Goal: Transaction & Acquisition: Purchase product/service

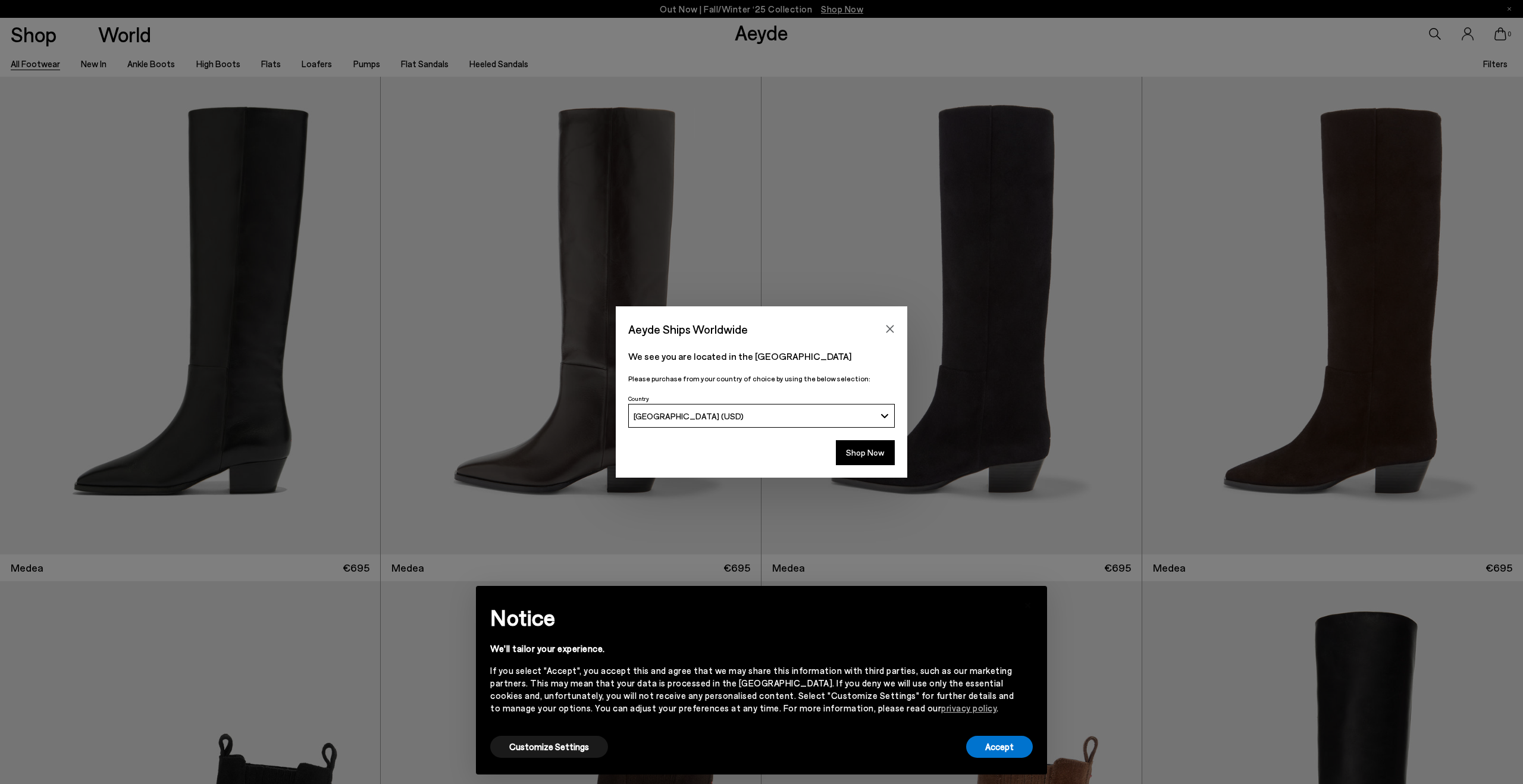
click at [904, 340] on div "We see you are located in the United States Please purchase from your country o…" at bounding box center [762, 366] width 292 height 52
click at [894, 331] on icon "Close" at bounding box center [890, 329] width 10 height 10
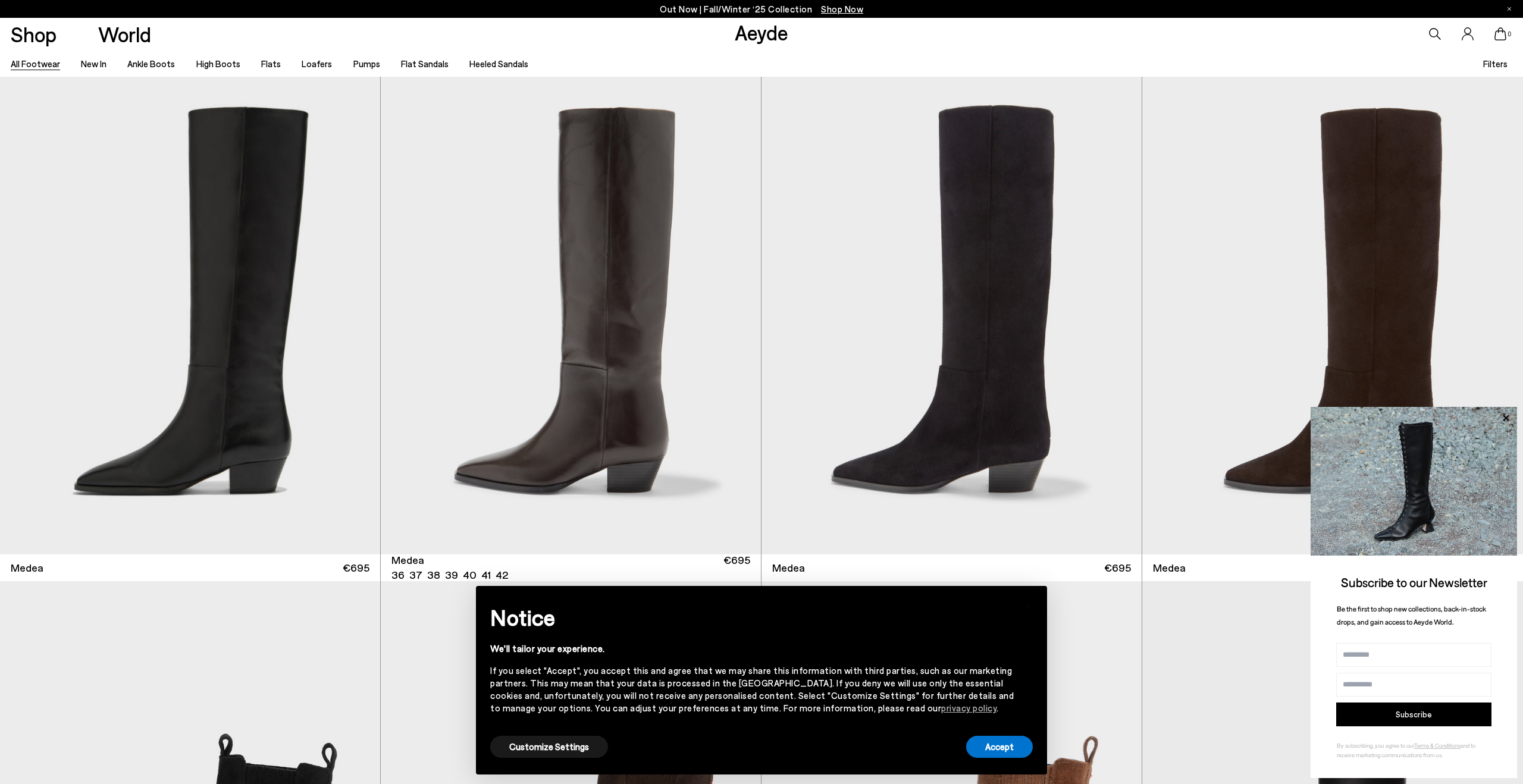
click at [199, 69] on li "High Boots" at bounding box center [218, 63] width 44 height 15
click at [204, 69] on li "High Boots" at bounding box center [218, 63] width 44 height 15
click at [218, 65] on link "High Boots" at bounding box center [218, 63] width 44 height 10
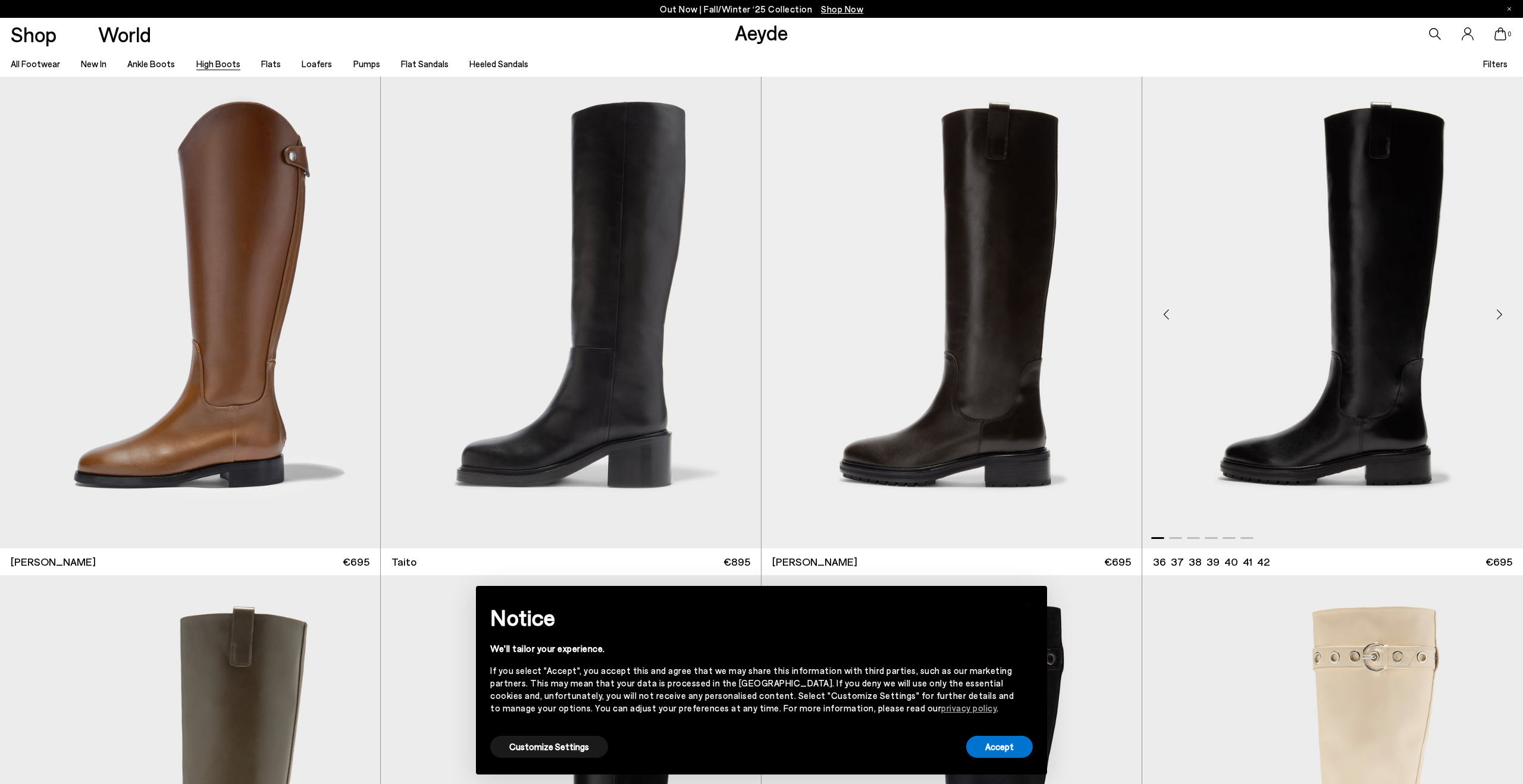
scroll to position [4039, 0]
click at [1507, 317] on div "Next slide" at bounding box center [1500, 315] width 36 height 36
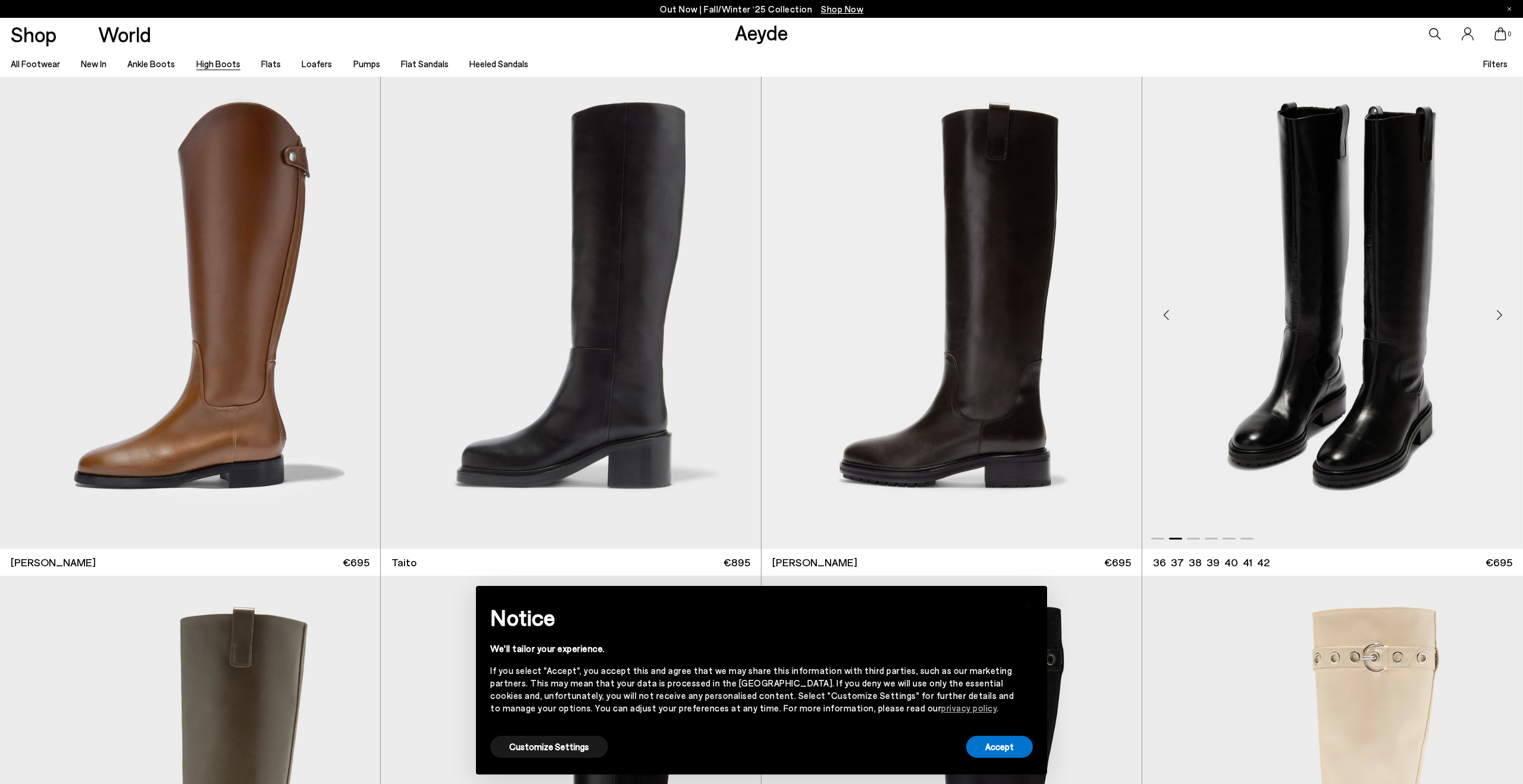
click at [1507, 317] on div "Next slide" at bounding box center [1500, 315] width 36 height 36
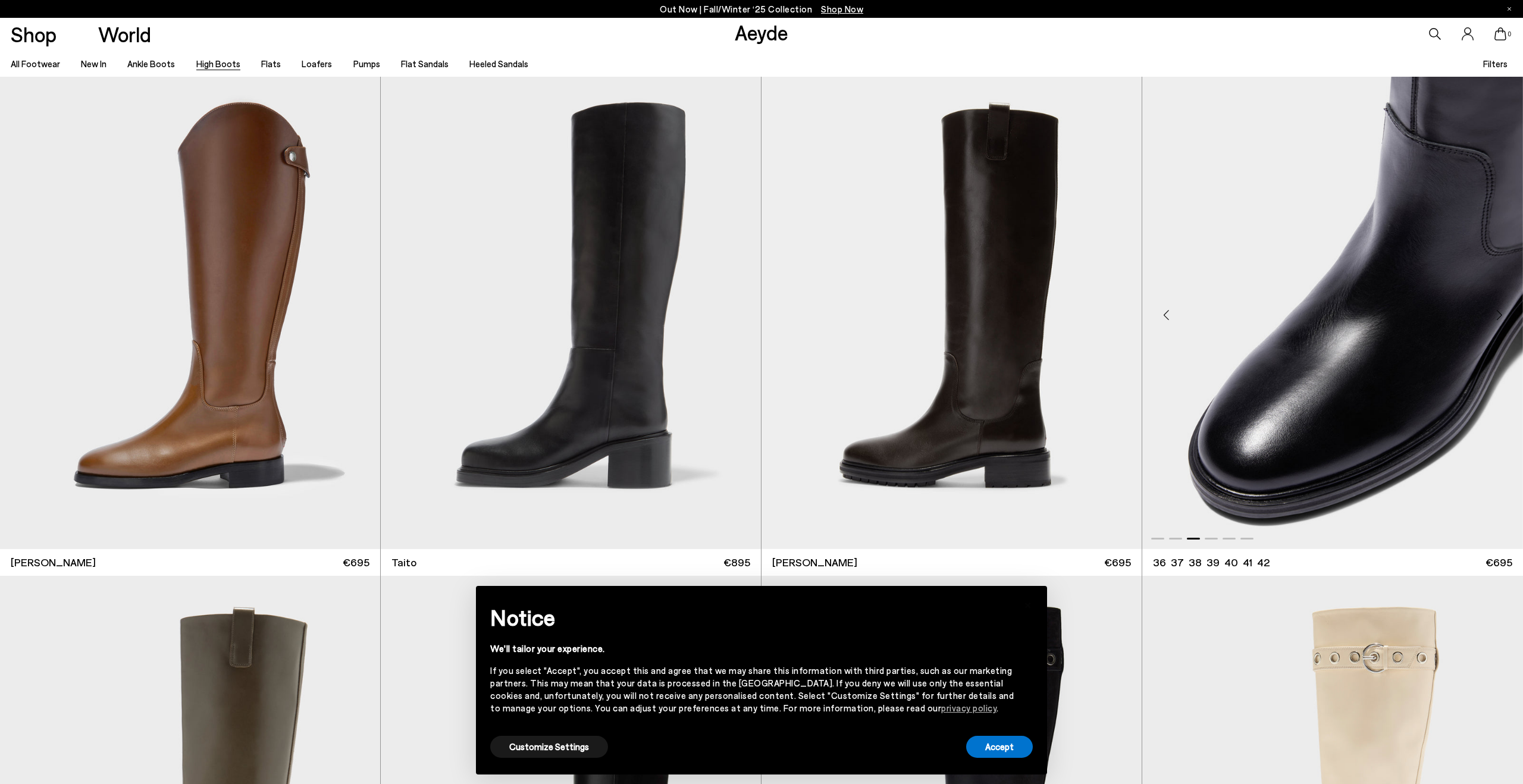
click at [1387, 279] on img "3 / 6" at bounding box center [1333, 309] width 381 height 477
click at [1336, 255] on img "3 / 6" at bounding box center [1332, 309] width 381 height 477
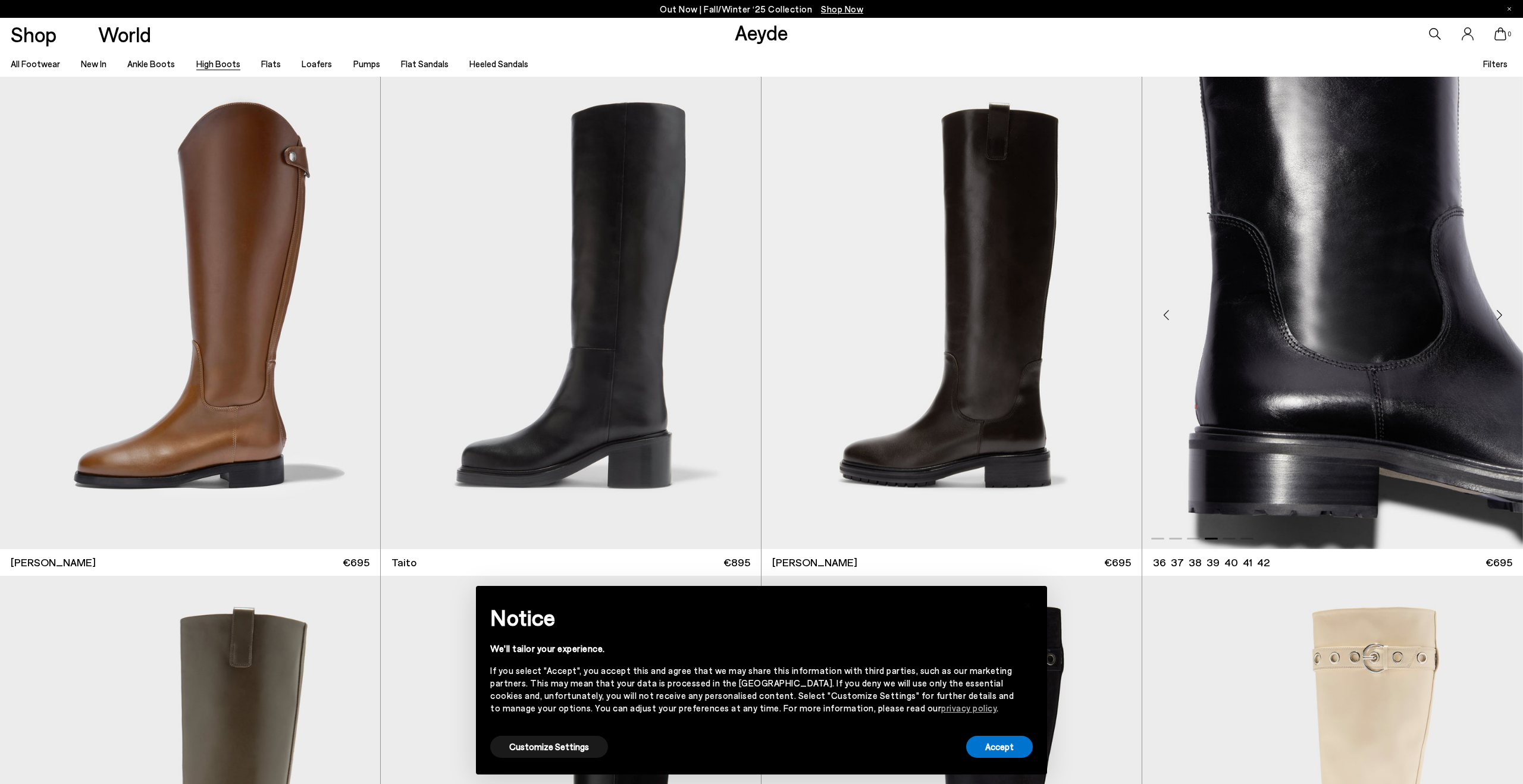
click at [1325, 263] on img "4 / 6" at bounding box center [1333, 309] width 381 height 477
click at [1496, 320] on div "Next slide" at bounding box center [1500, 315] width 36 height 36
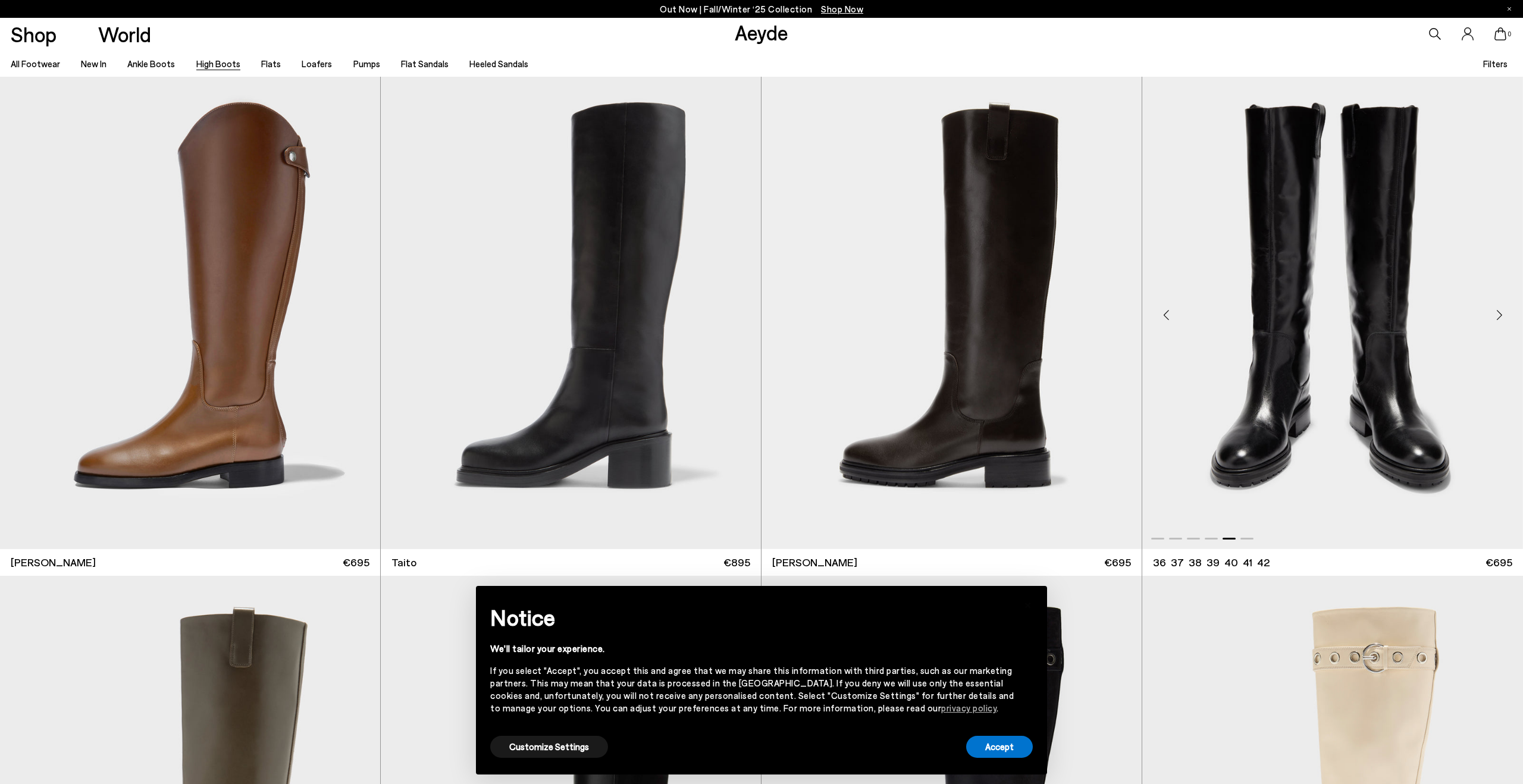
click at [1496, 320] on div "Next slide" at bounding box center [1500, 315] width 36 height 36
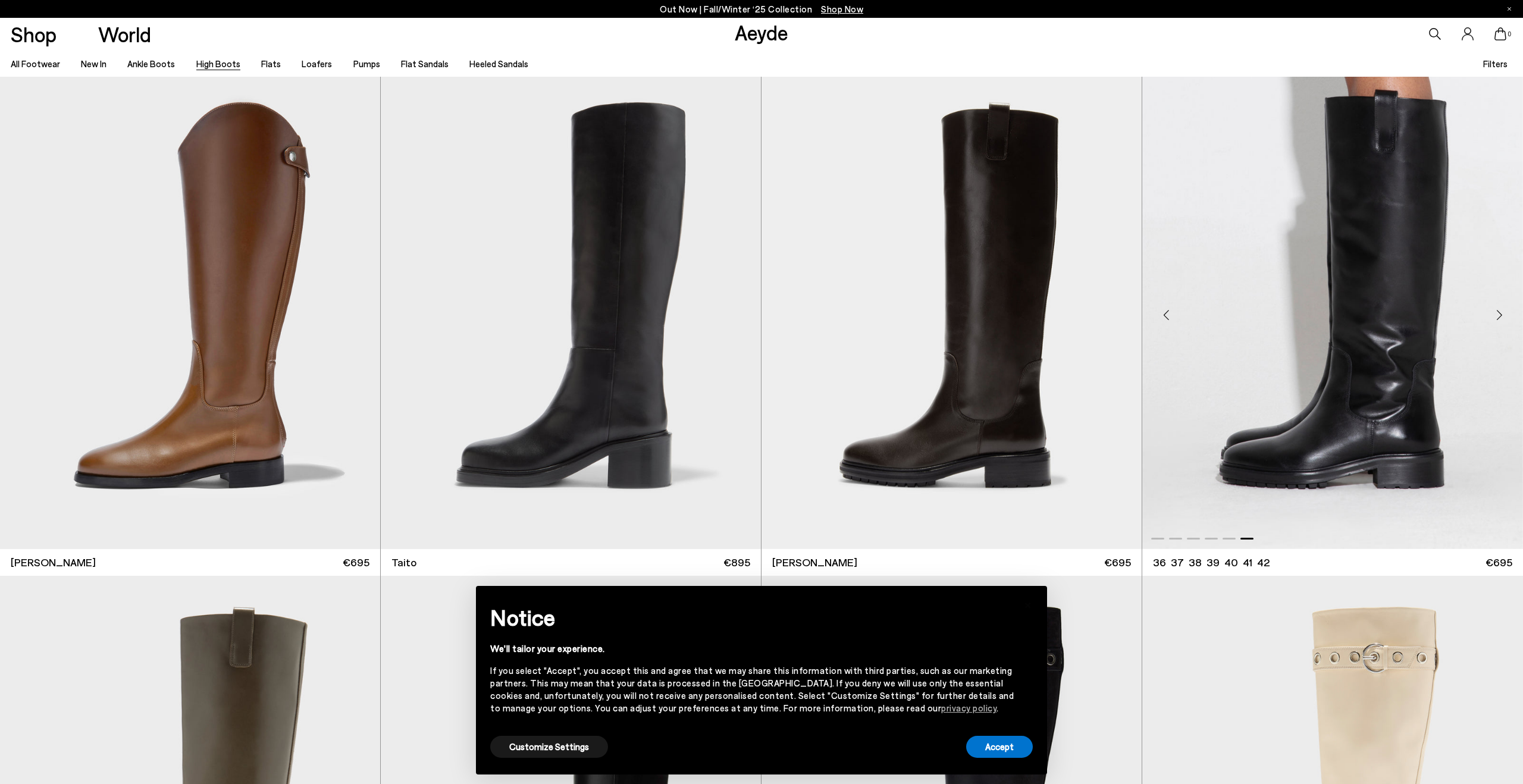
click at [1496, 320] on div "Next slide" at bounding box center [1500, 315] width 36 height 36
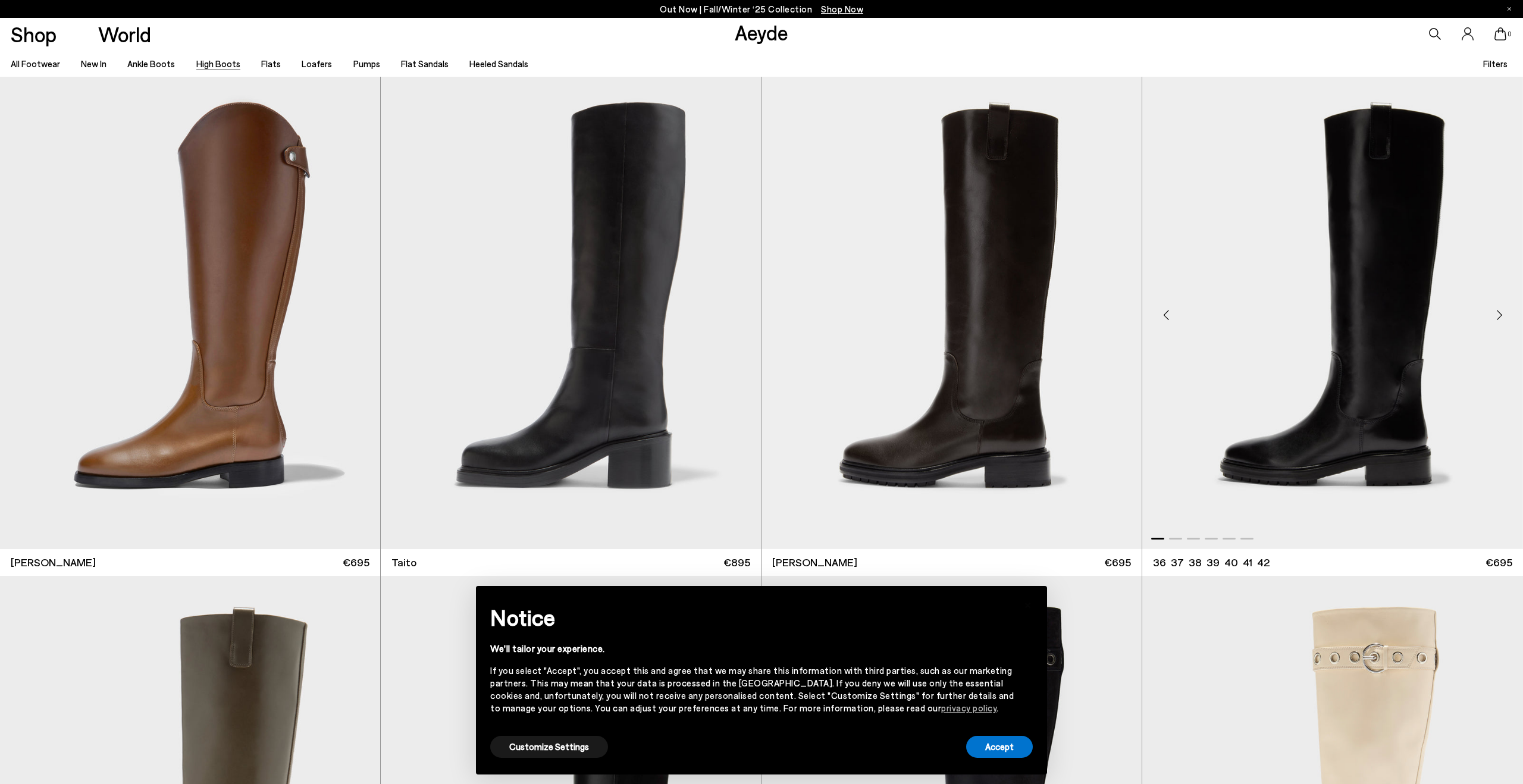
click at [1496, 320] on div "Next slide" at bounding box center [1500, 315] width 36 height 36
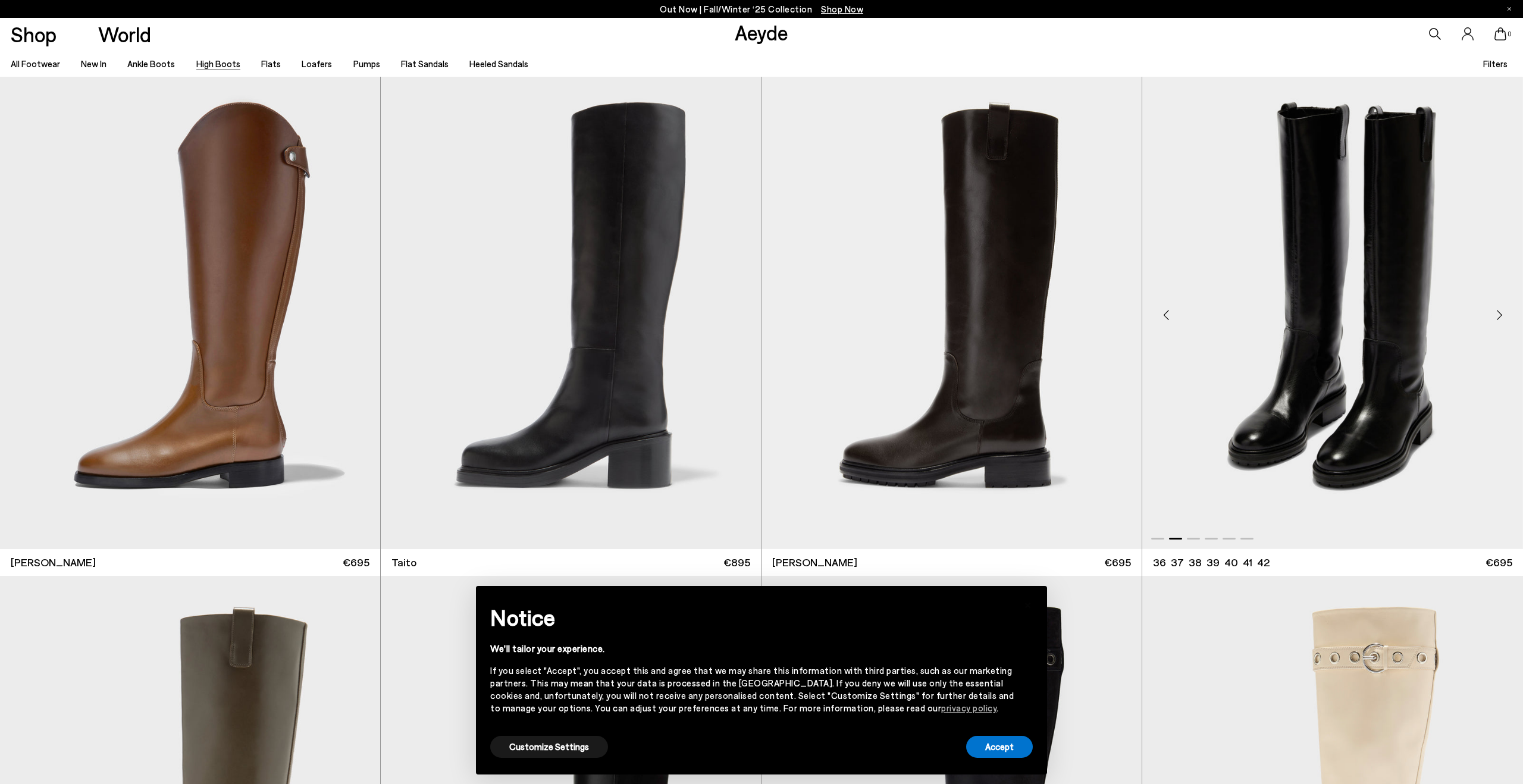
click at [1496, 320] on div "Next slide" at bounding box center [1500, 315] width 36 height 36
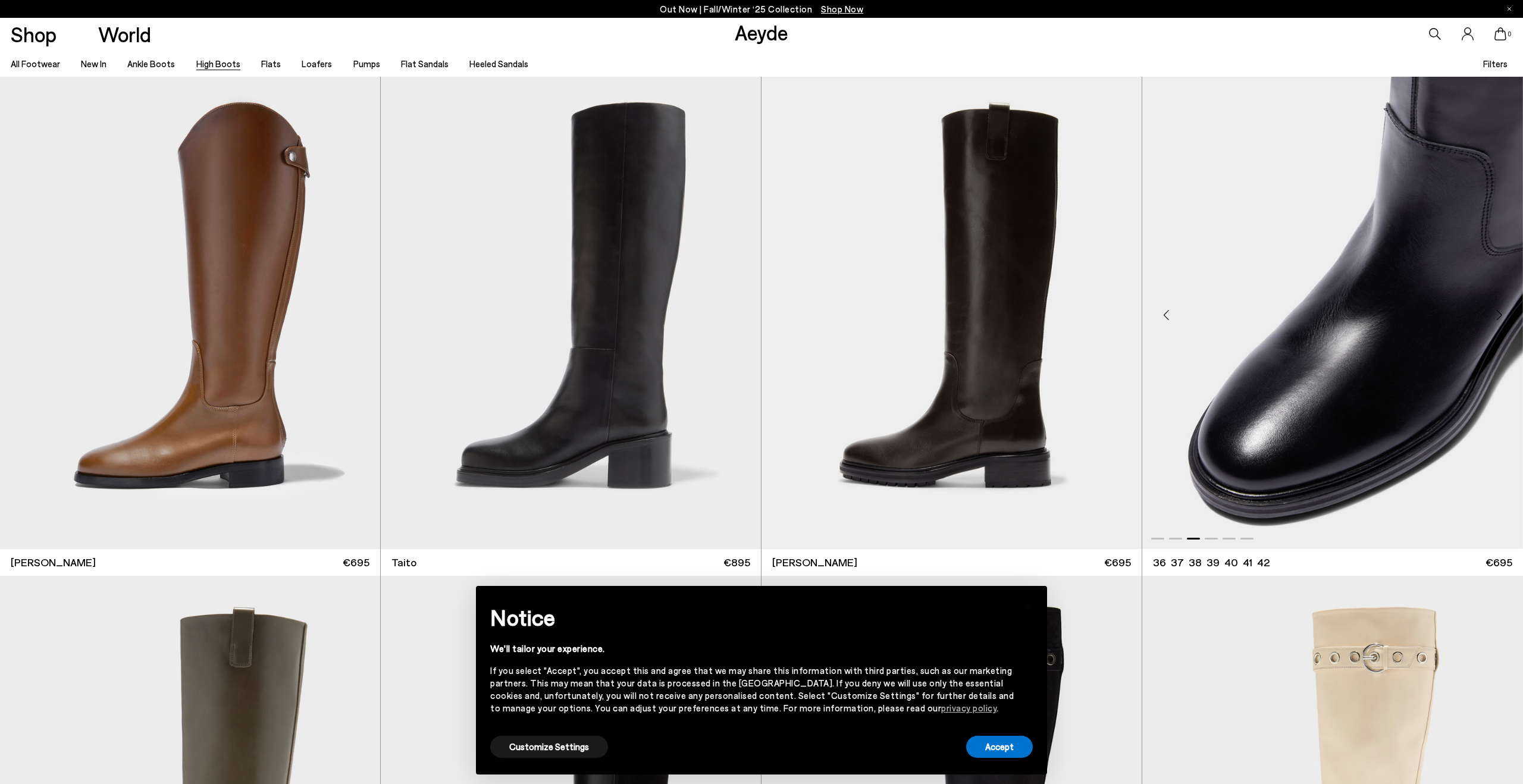
click at [1496, 319] on div "Next slide" at bounding box center [1500, 315] width 36 height 36
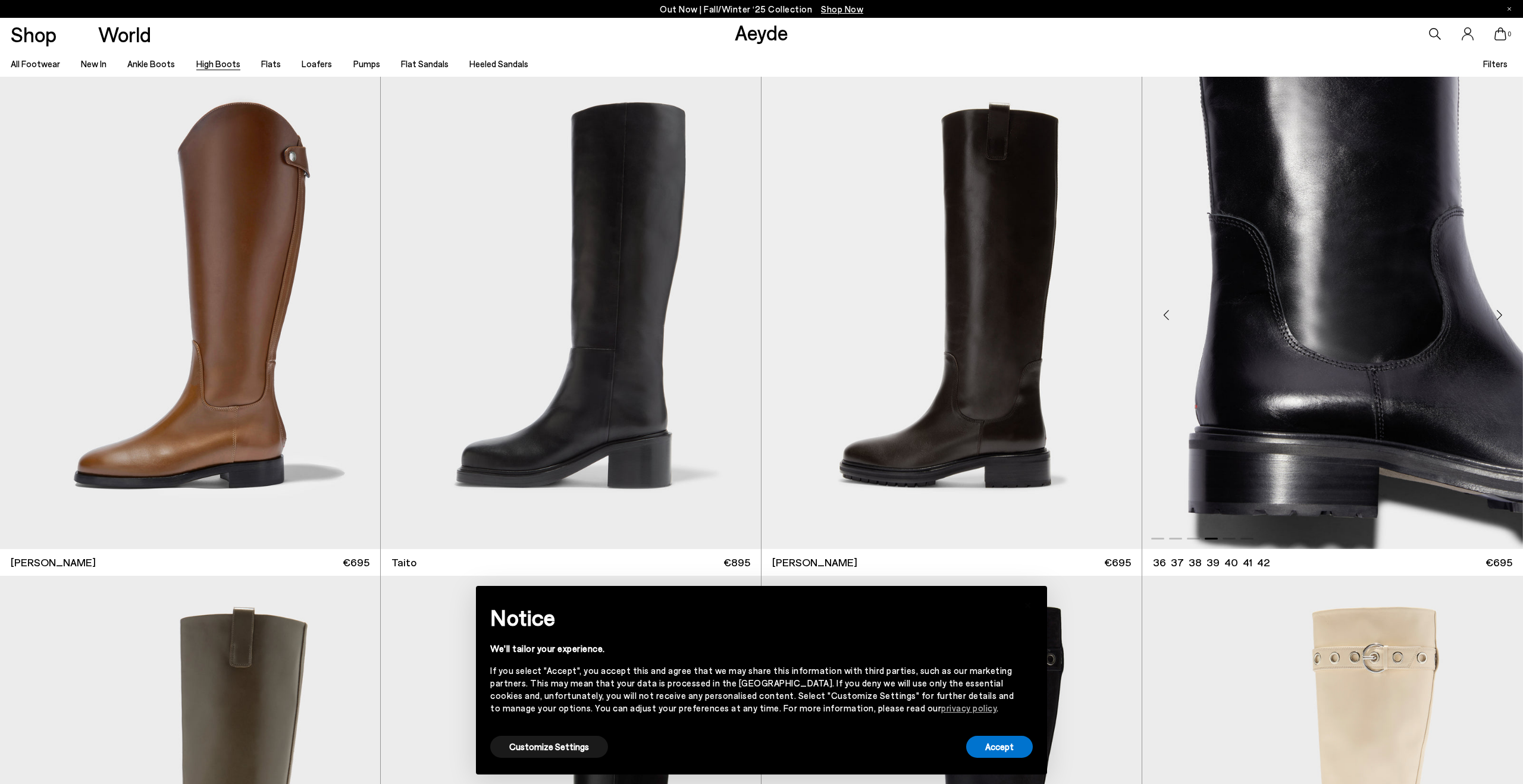
click at [1496, 319] on div "Next slide" at bounding box center [1500, 315] width 36 height 36
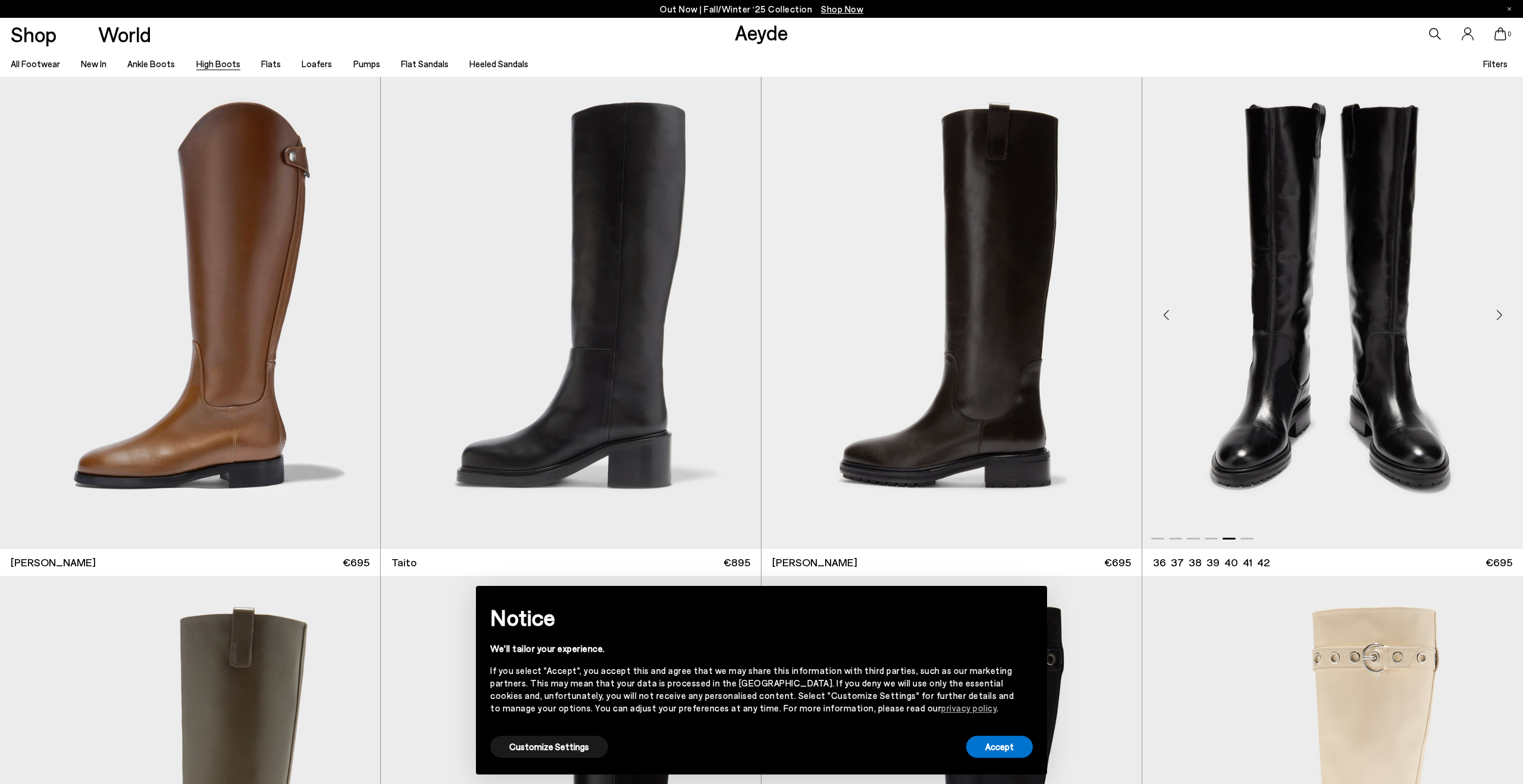
click at [1496, 317] on div "Next slide" at bounding box center [1500, 315] width 36 height 36
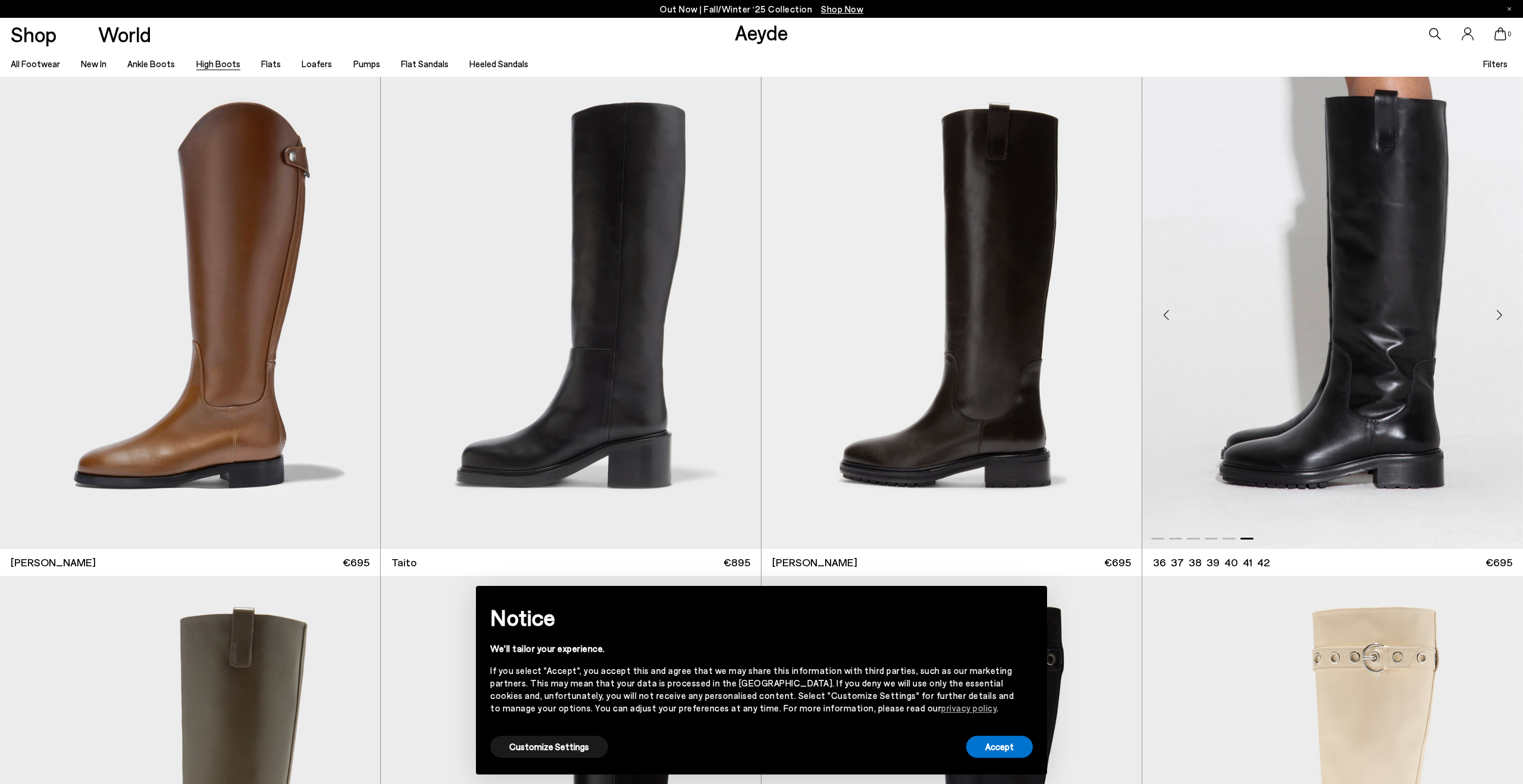
click at [1491, 316] on div "Next slide" at bounding box center [1500, 315] width 36 height 36
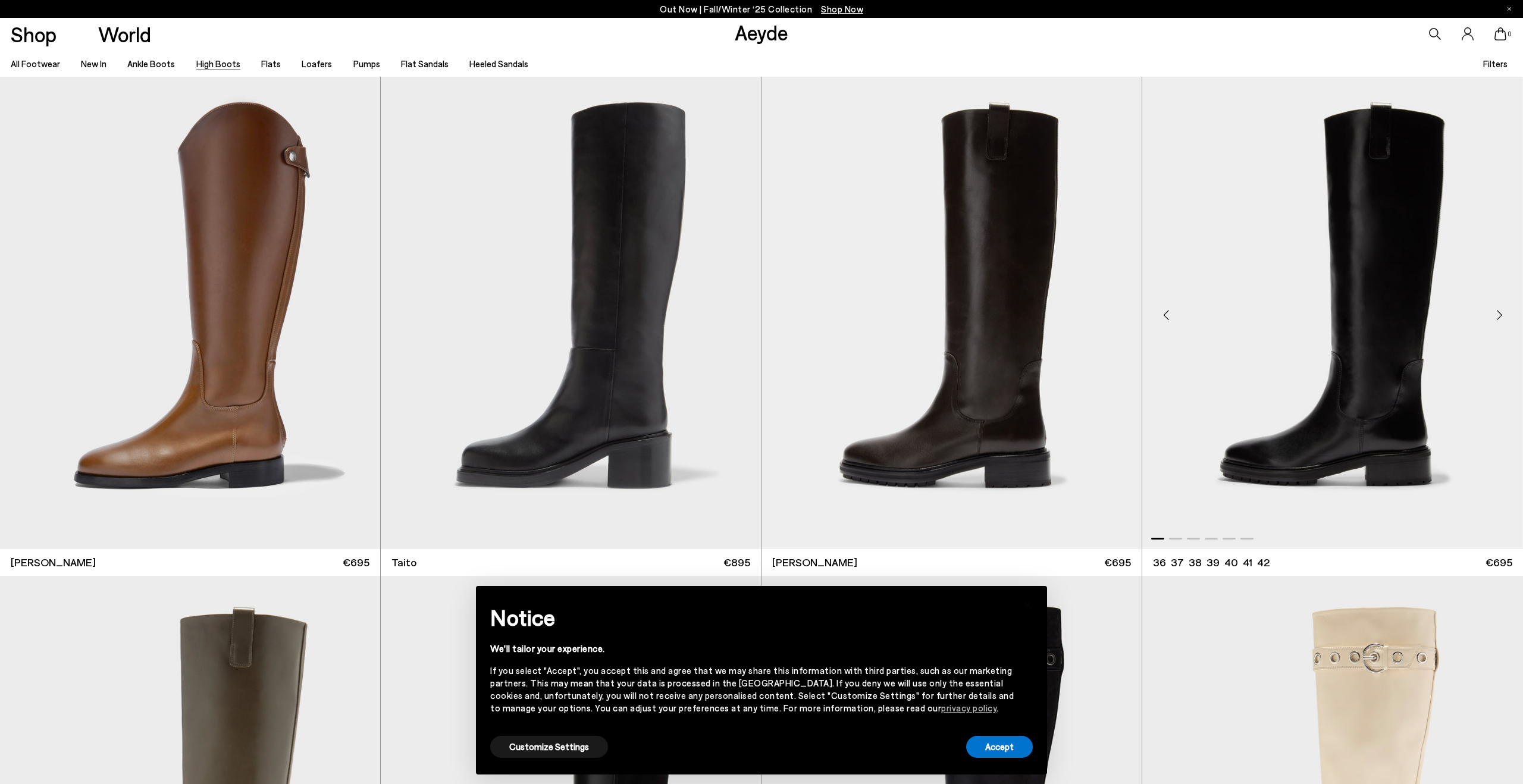
click at [1497, 314] on div "Next slide" at bounding box center [1500, 315] width 36 height 36
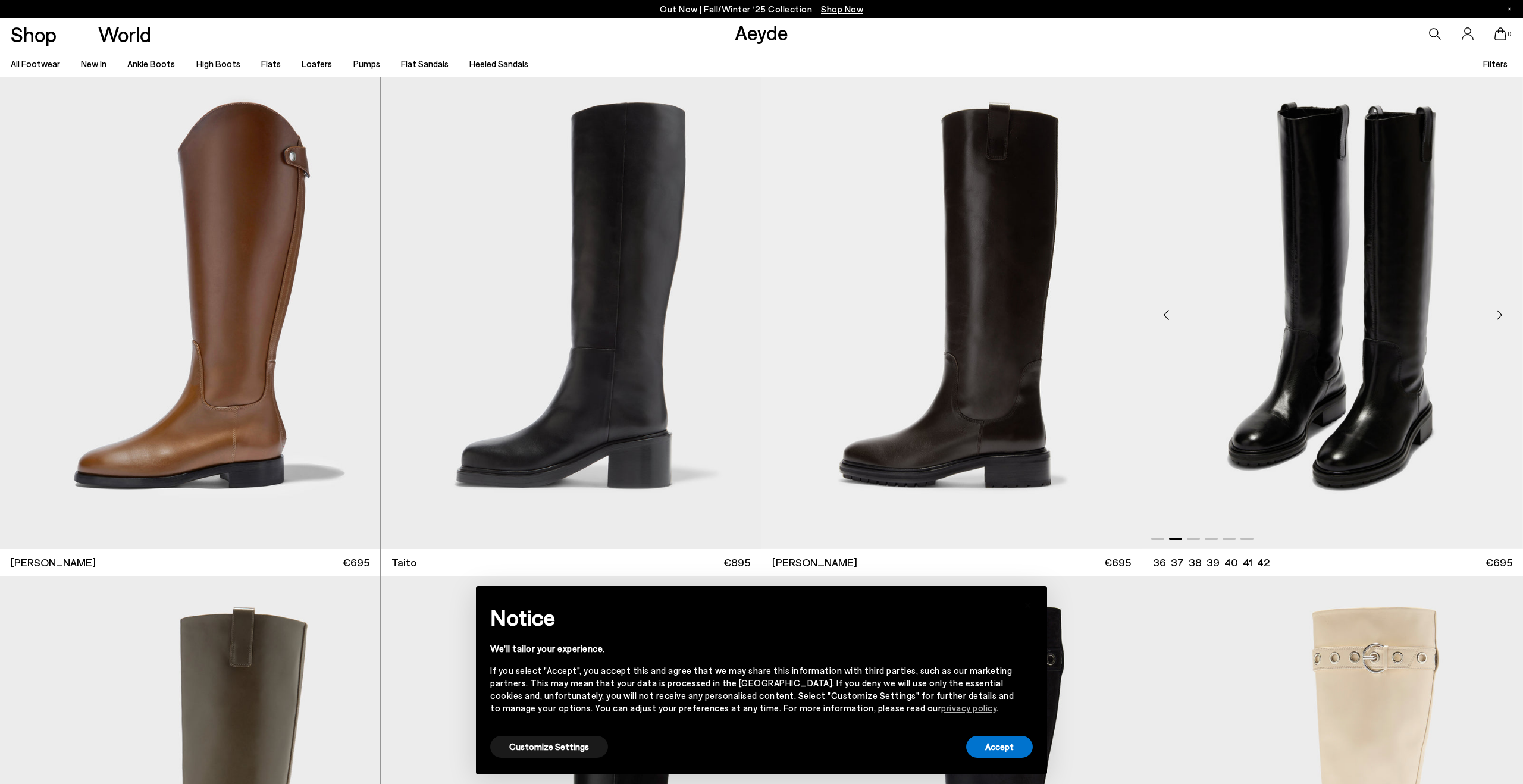
click at [1497, 314] on div "Next slide" at bounding box center [1500, 315] width 36 height 36
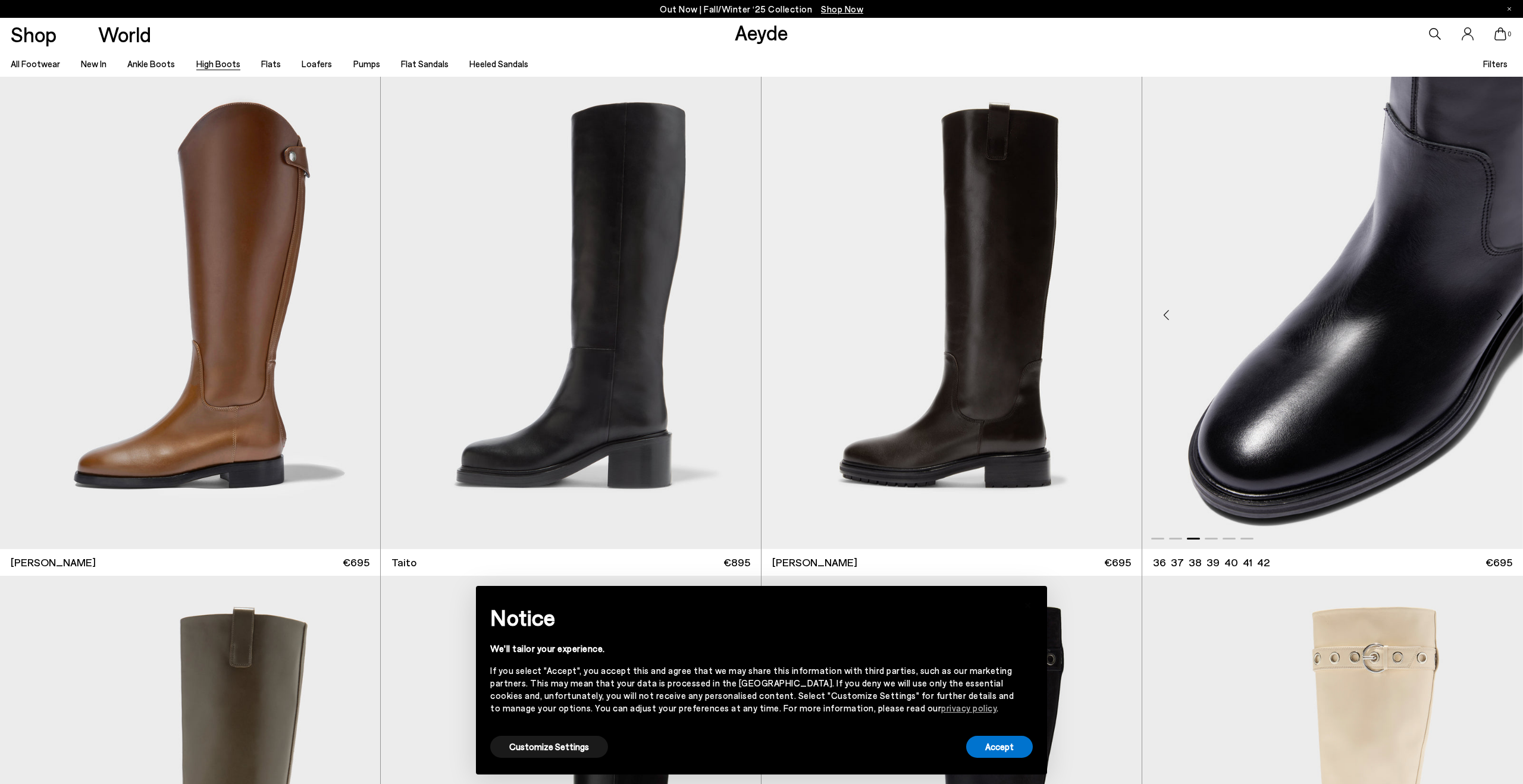
click at [1497, 314] on div "Next slide" at bounding box center [1500, 315] width 36 height 36
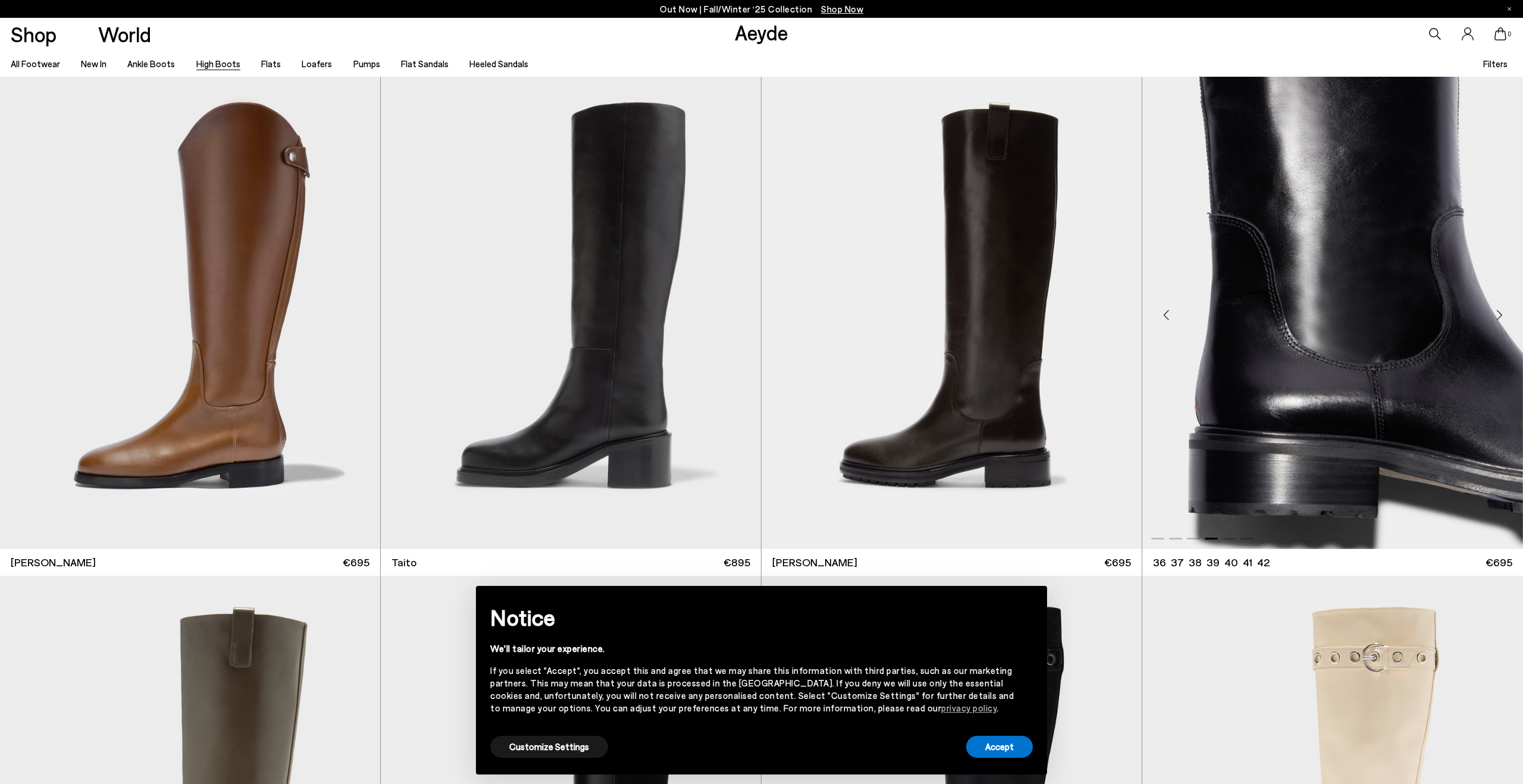
click at [1497, 311] on div "Next slide" at bounding box center [1500, 315] width 36 height 36
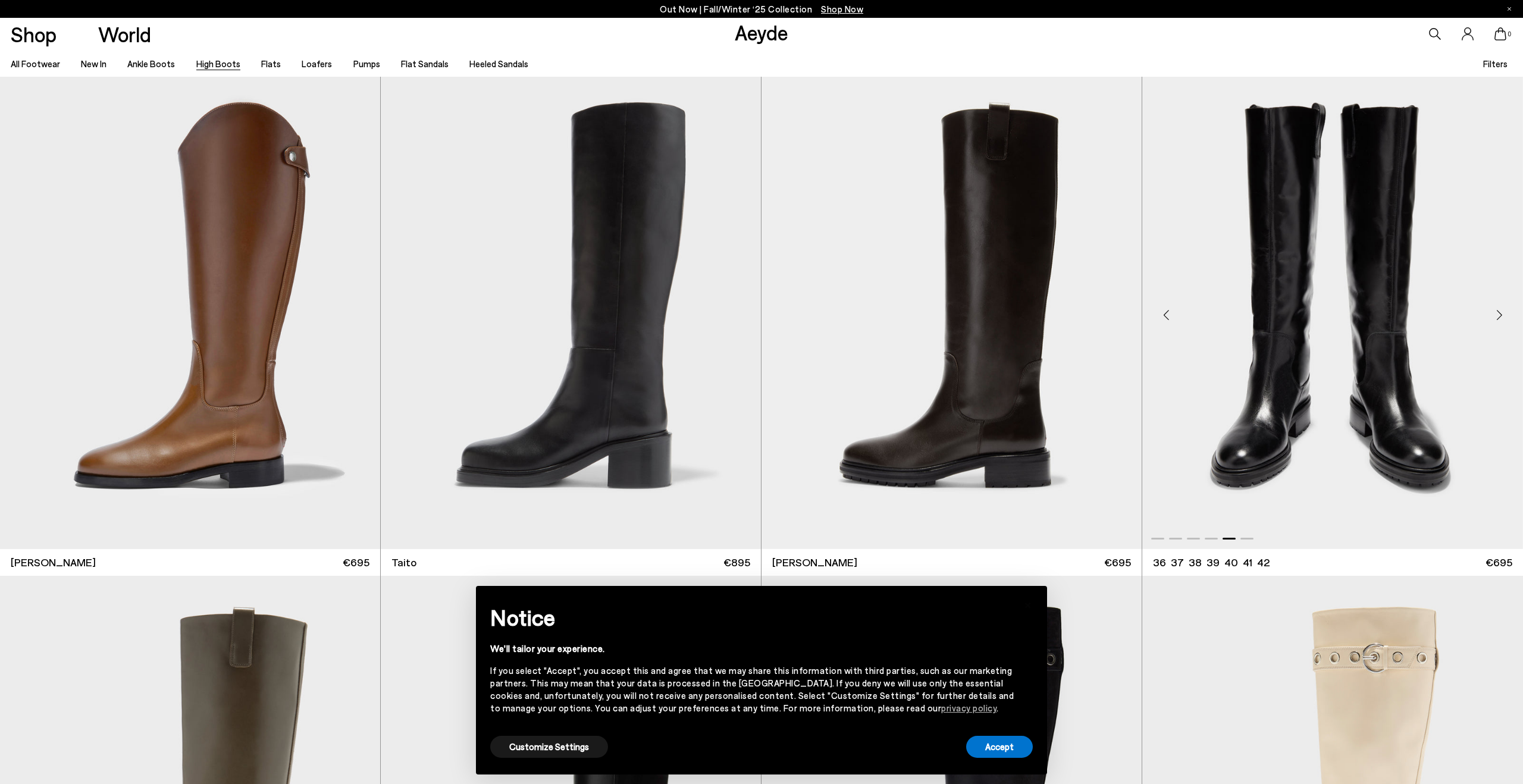
click at [1497, 311] on div "Next slide" at bounding box center [1500, 315] width 36 height 36
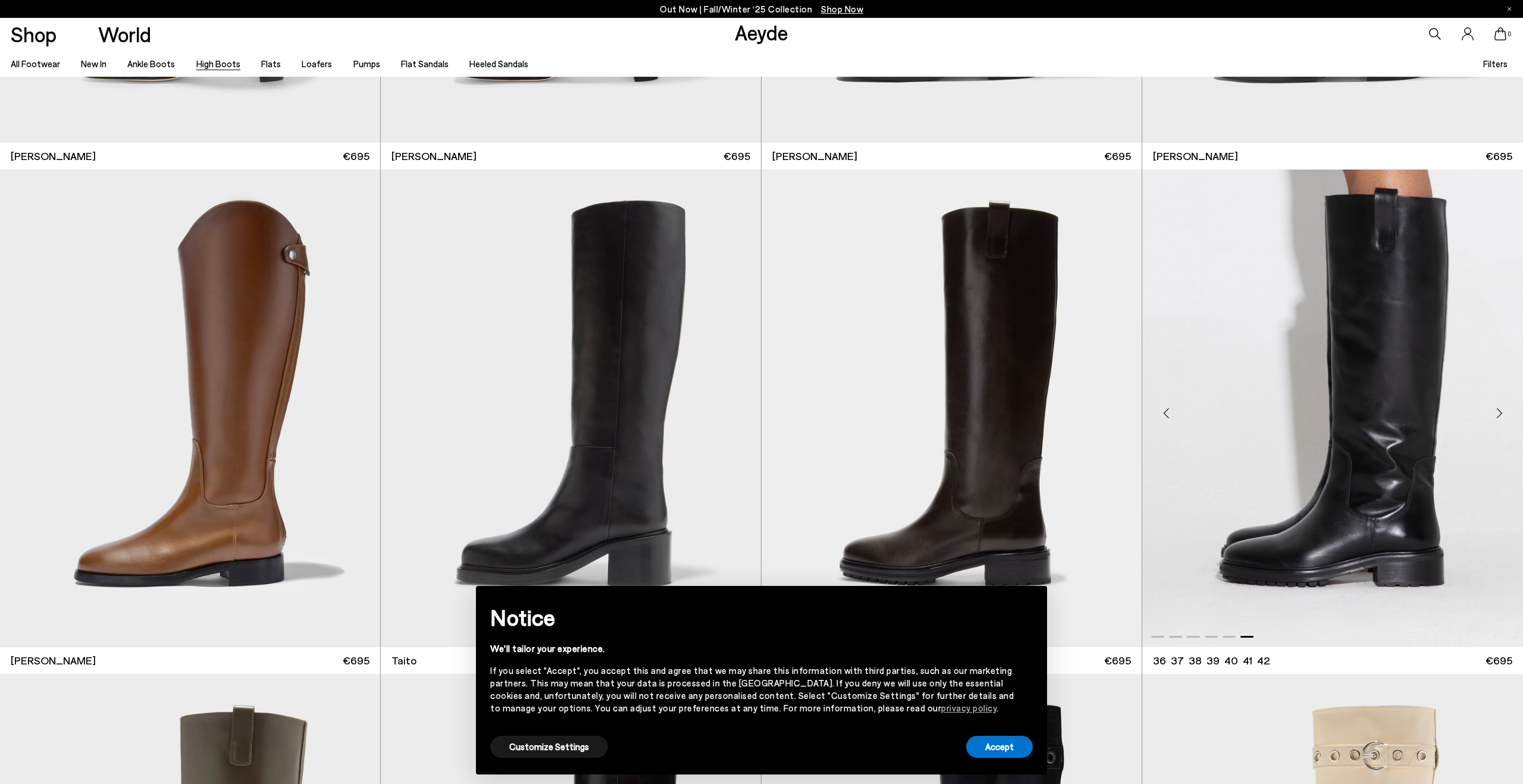
scroll to position [3951, 0]
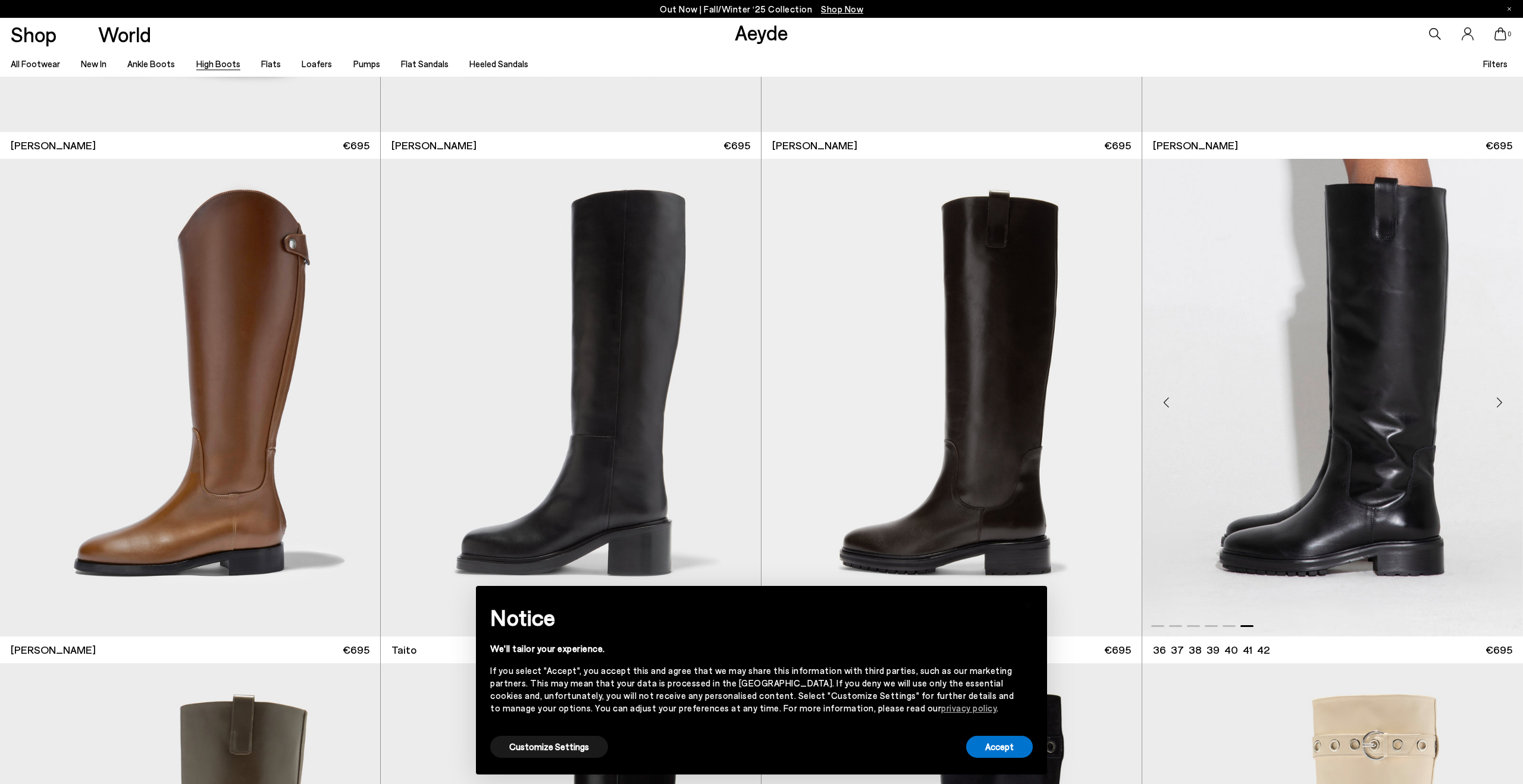
click at [1350, 472] on img "6 / 6" at bounding box center [1333, 397] width 381 height 477
click at [1355, 367] on img "6 / 6" at bounding box center [1333, 397] width 381 height 477
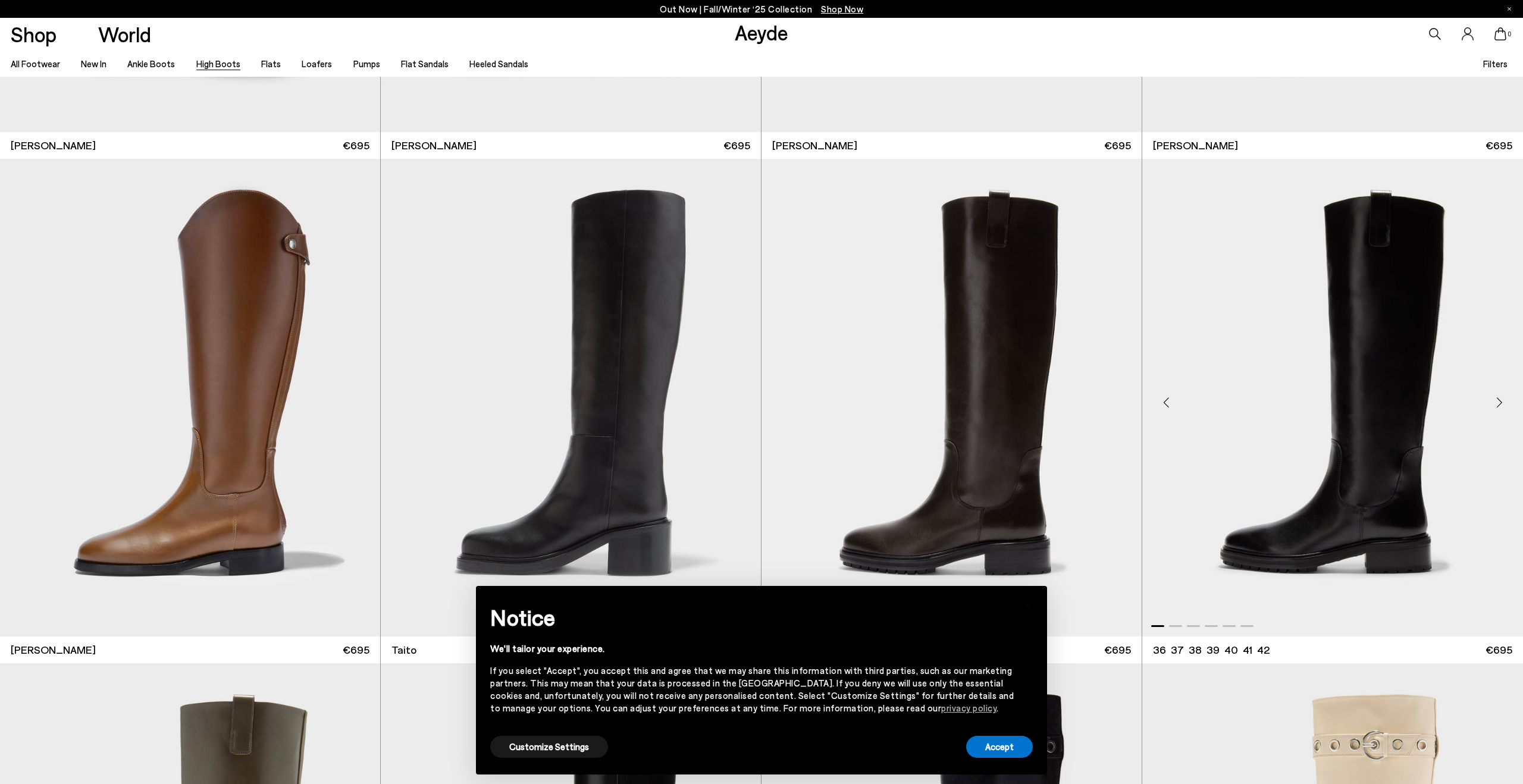
click at [1420, 536] on img "1 / 6" at bounding box center [1333, 397] width 381 height 477
click at [1149, 143] on link "Hector 36 37 38 39 40" at bounding box center [1333, 145] width 381 height 27
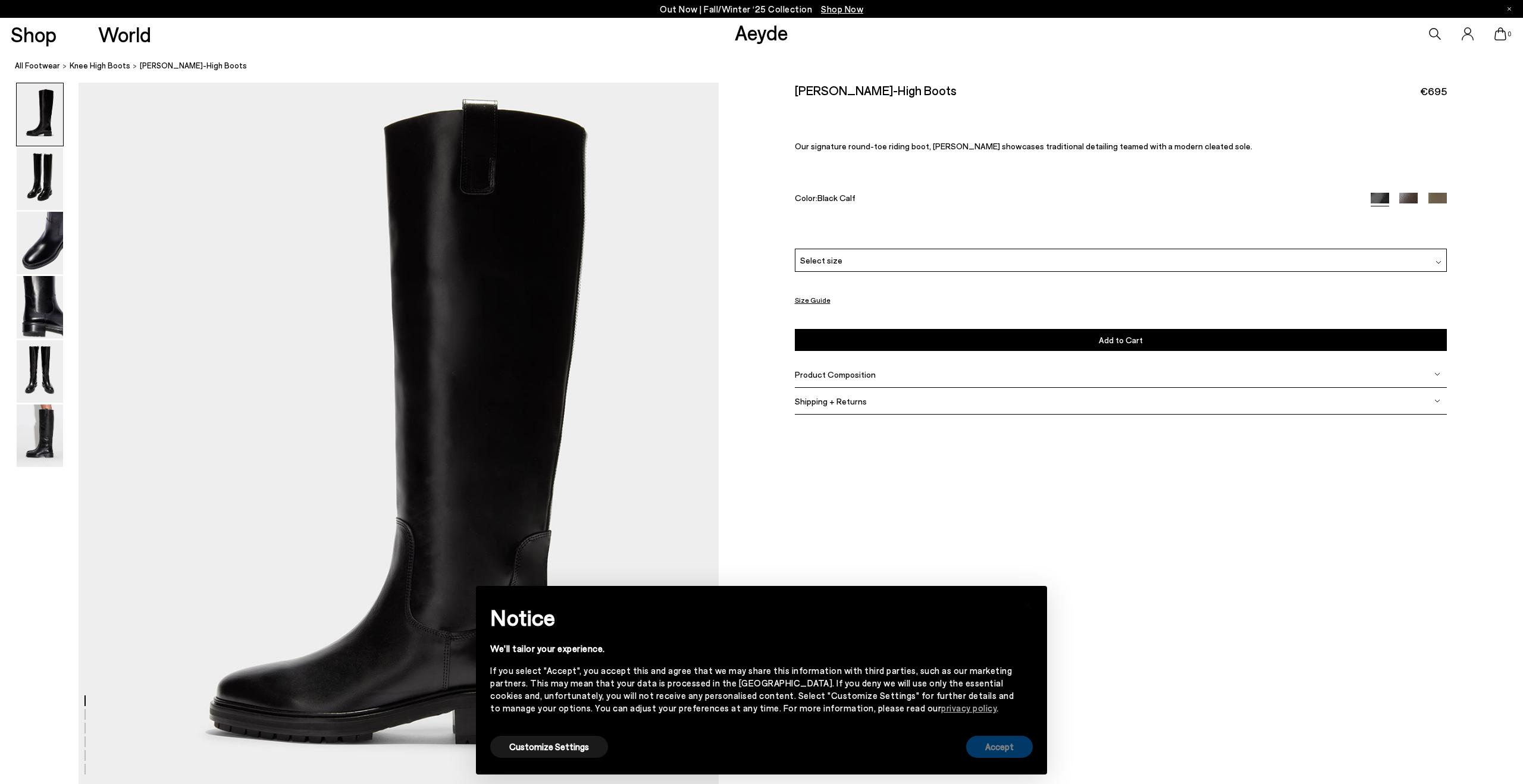
click at [995, 748] on button "Accept" at bounding box center [1000, 746] width 67 height 22
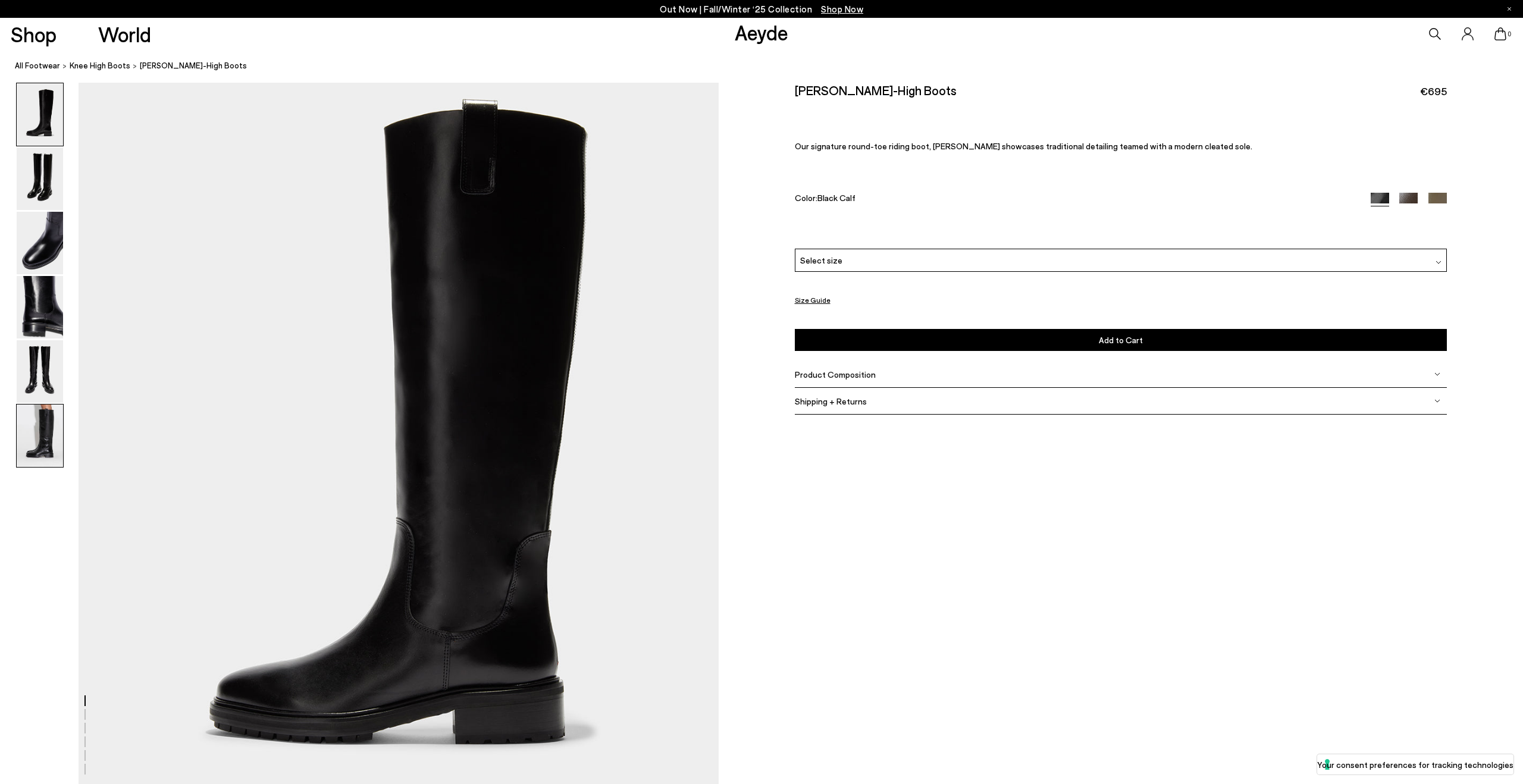
click at [38, 446] on img at bounding box center [40, 435] width 46 height 62
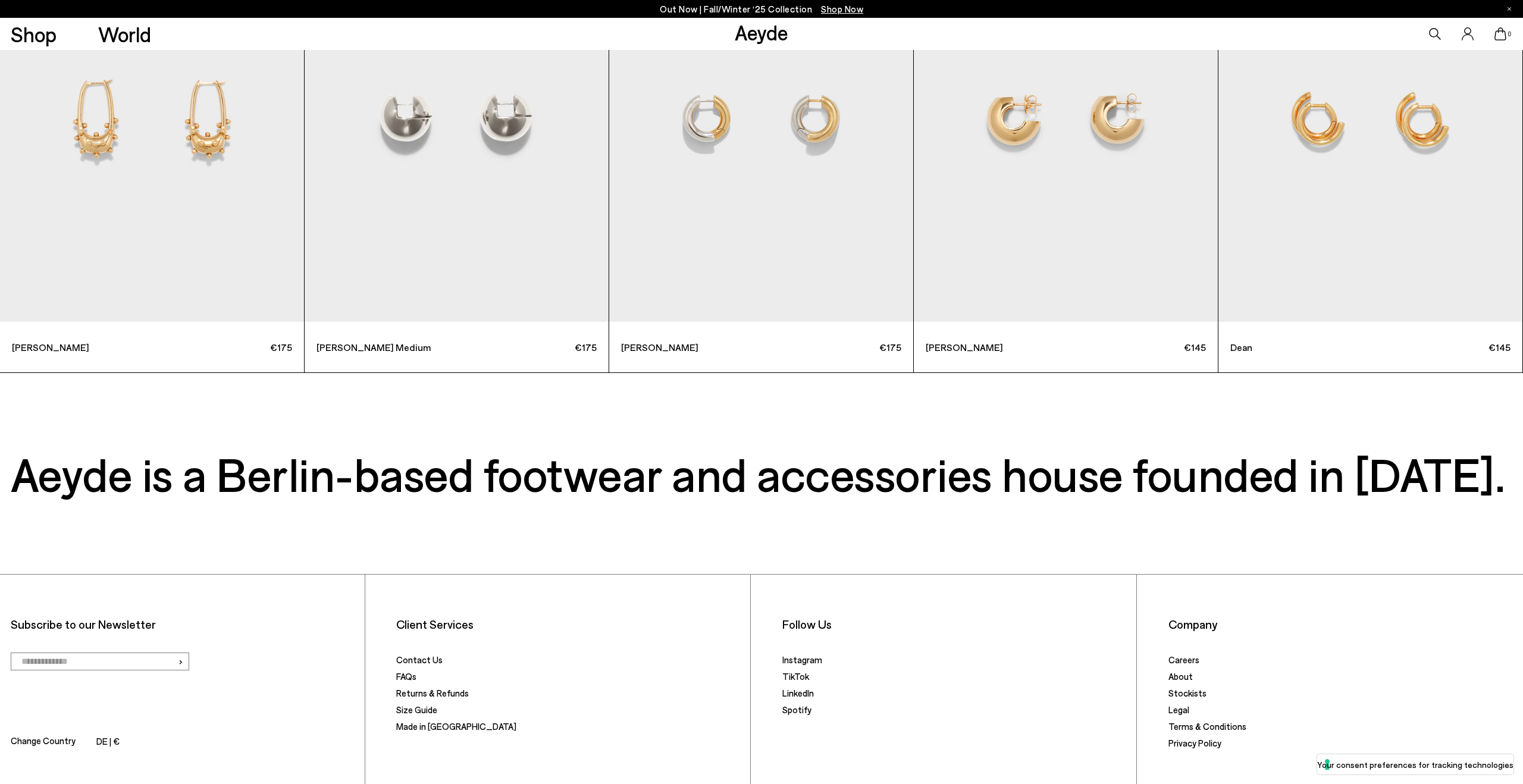
scroll to position [5956, 0]
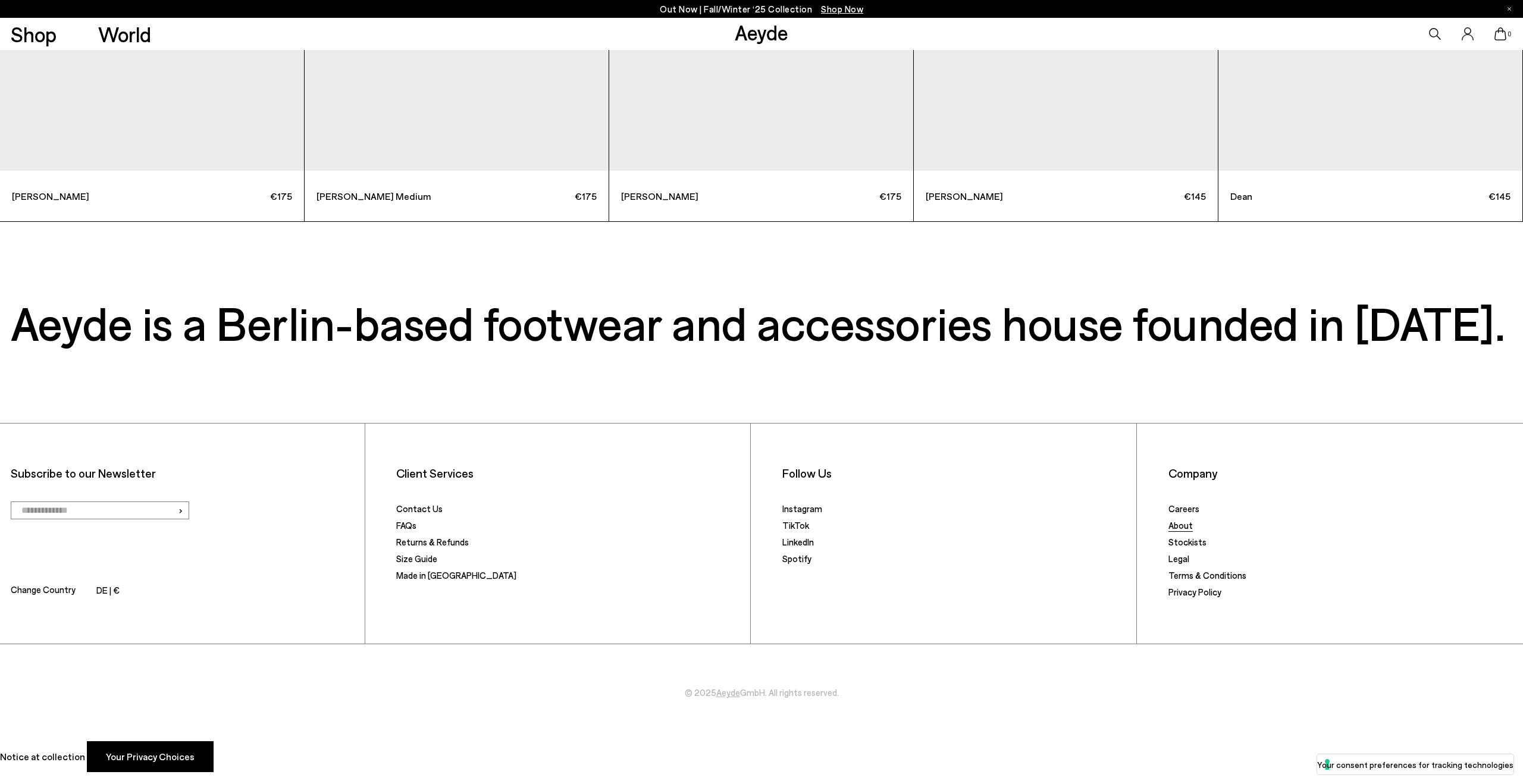
click at [1182, 530] on link "About" at bounding box center [1181, 525] width 24 height 10
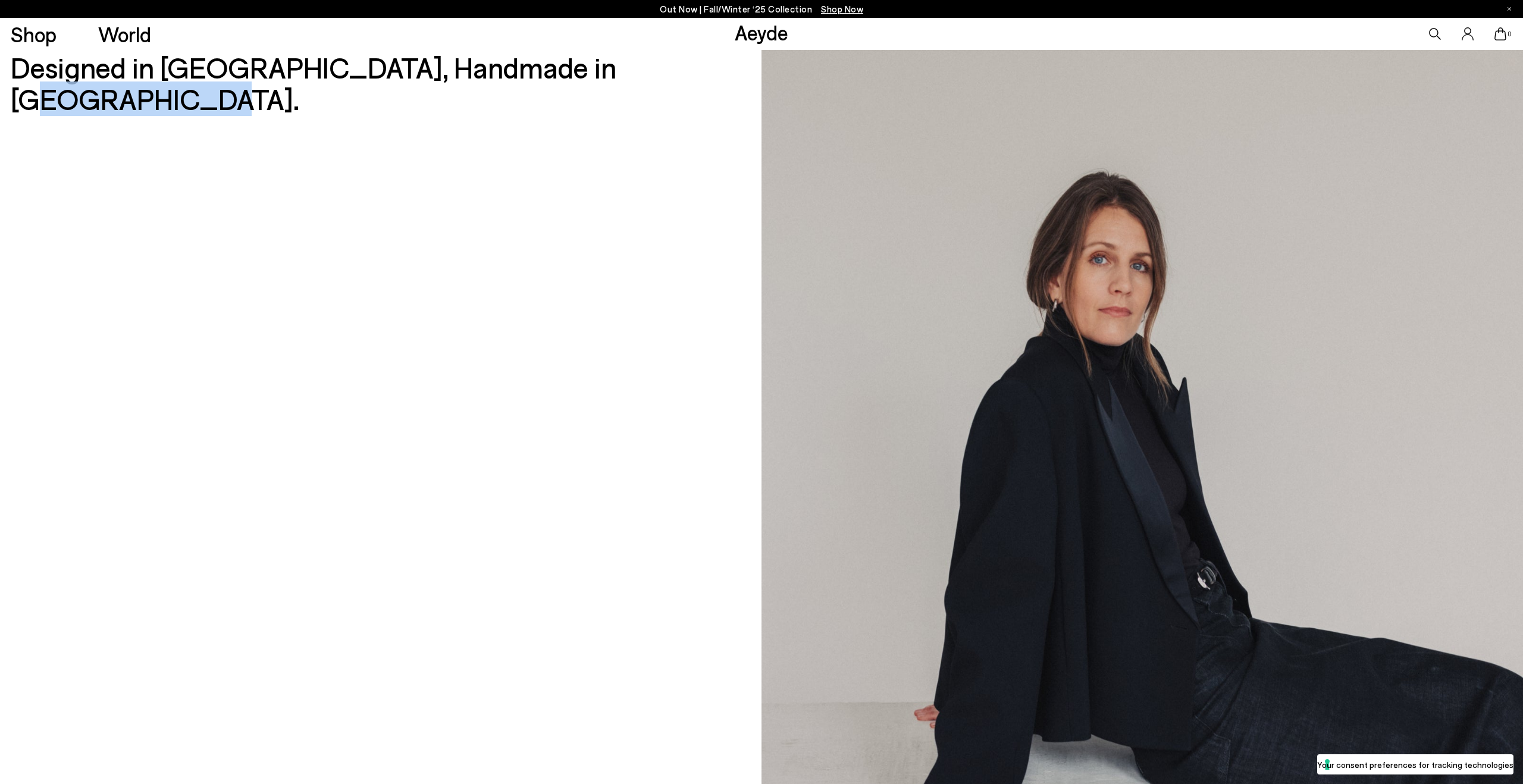
drag, startPoint x: 348, startPoint y: 72, endPoint x: 472, endPoint y: 73, distance: 124.0
click at [472, 73] on h2 "Designed in [GEOGRAPHIC_DATA], Handmade in [GEOGRAPHIC_DATA]." at bounding box center [374, 83] width 727 height 63
click at [519, 158] on div "Designed in [GEOGRAPHIC_DATA], Handmade in [GEOGRAPHIC_DATA]. Designed in [GEOG…" at bounding box center [374, 545] width 727 height 990
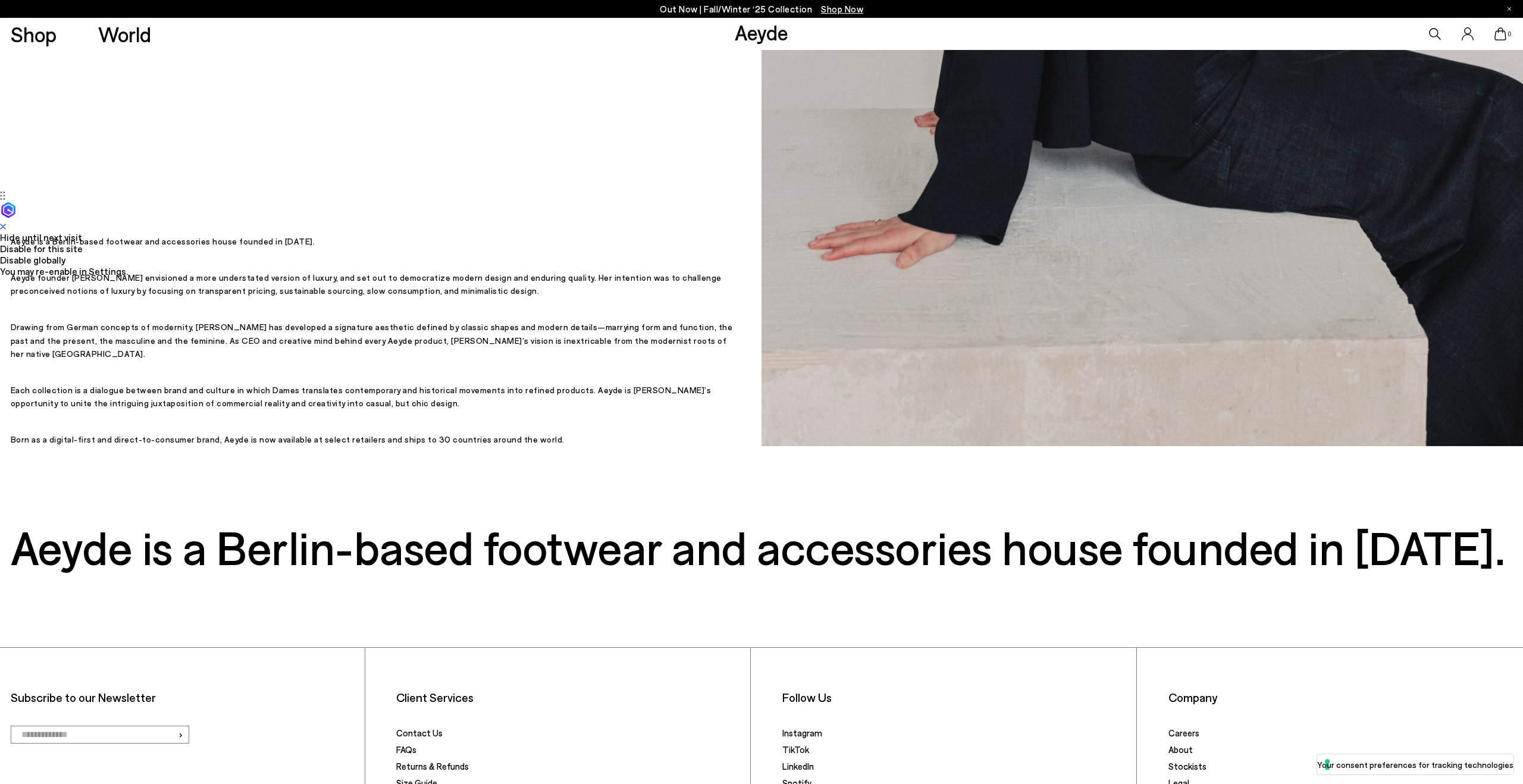
scroll to position [818, 0]
